Goal: Find specific page/section

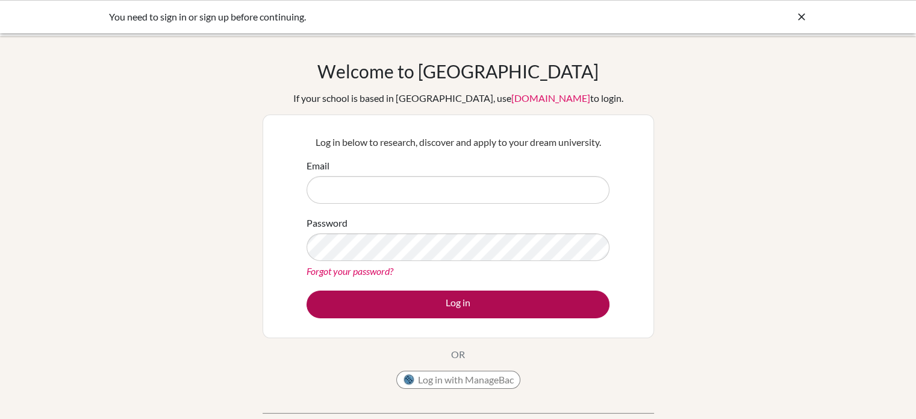
type input "[EMAIL_ADDRESS][DOMAIN_NAME]"
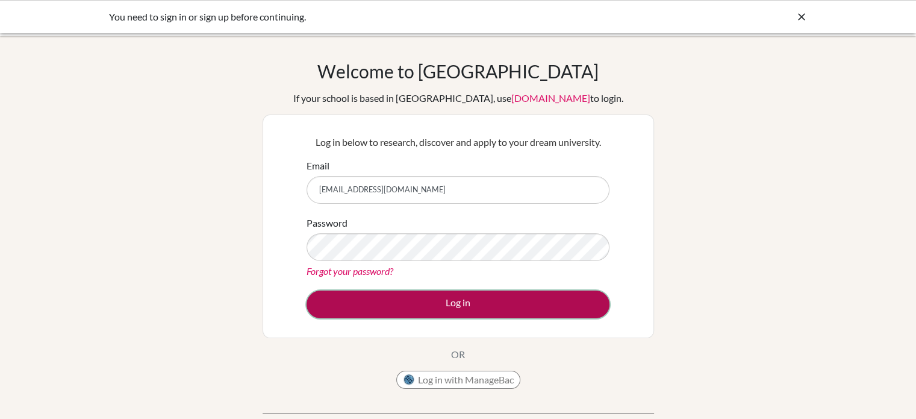
click at [390, 307] on button "Log in" at bounding box center [458, 304] width 303 height 28
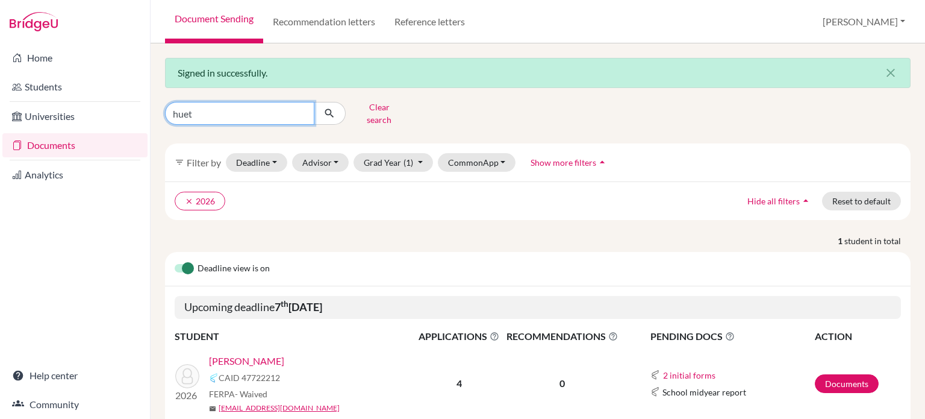
click at [226, 111] on input "huet" at bounding box center [239, 113] width 149 height 23
type input "cho"
click at [384, 108] on button "Clear search" at bounding box center [379, 113] width 67 height 31
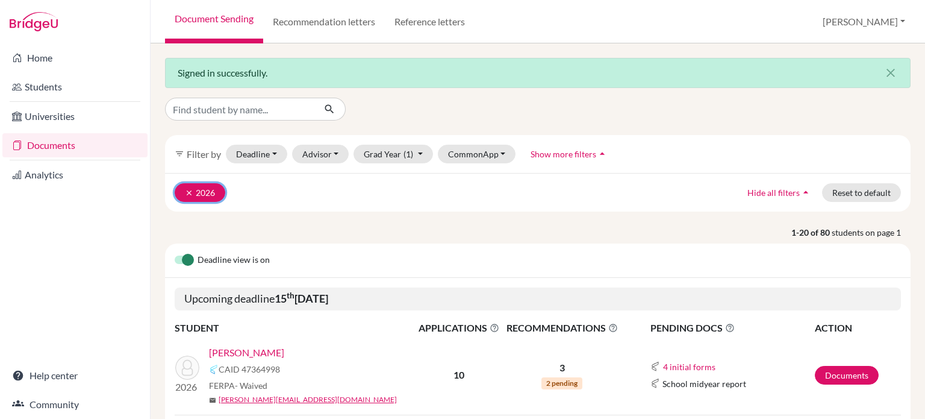
click at [189, 190] on icon "clear" at bounding box center [189, 193] width 8 height 8
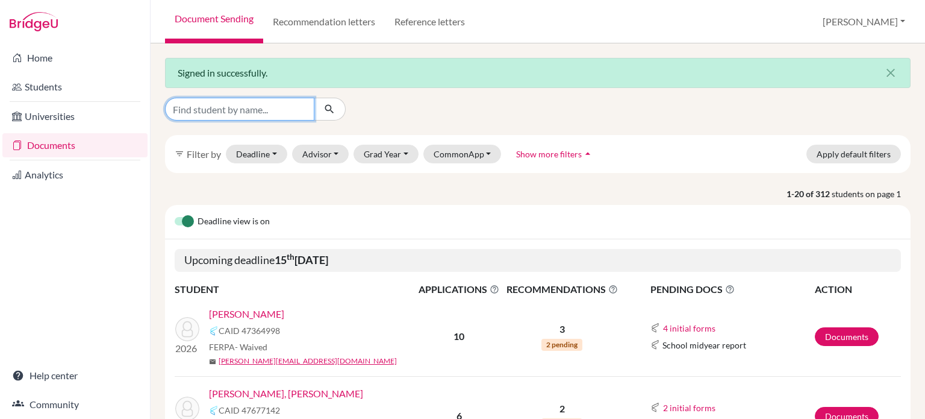
drag, startPoint x: 243, startPoint y: 108, endPoint x: 239, endPoint y: 113, distance: 7.3
click at [243, 110] on input "Find student by name..." at bounding box center [239, 109] width 149 height 23
type input "choo"
click button "submit" at bounding box center [330, 109] width 32 height 23
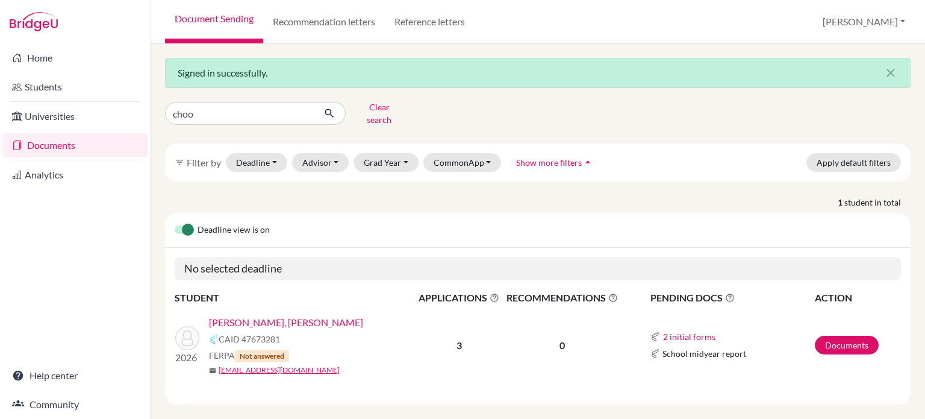
click at [257, 316] on link "Choong, Haw Zheng" at bounding box center [286, 322] width 154 height 14
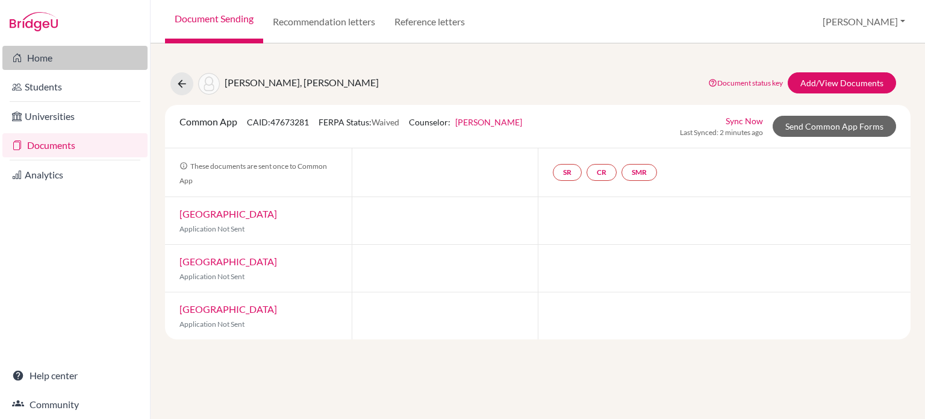
click at [63, 55] on link "Home" at bounding box center [74, 58] width 145 height 24
